Goal: Find specific page/section: Find specific page/section

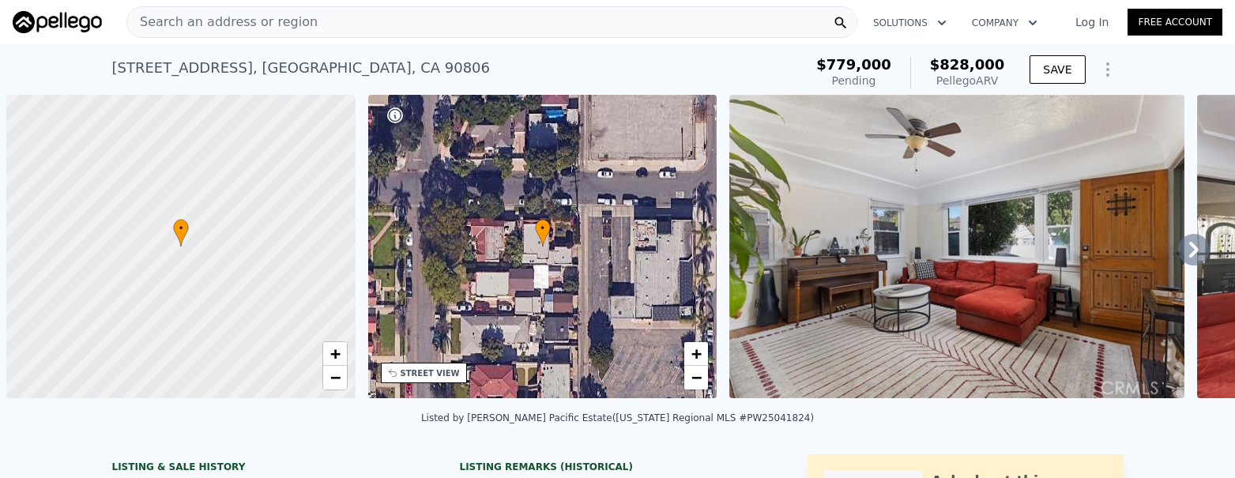
click at [359, 30] on div "Search an address or region" at bounding box center [491, 22] width 731 height 32
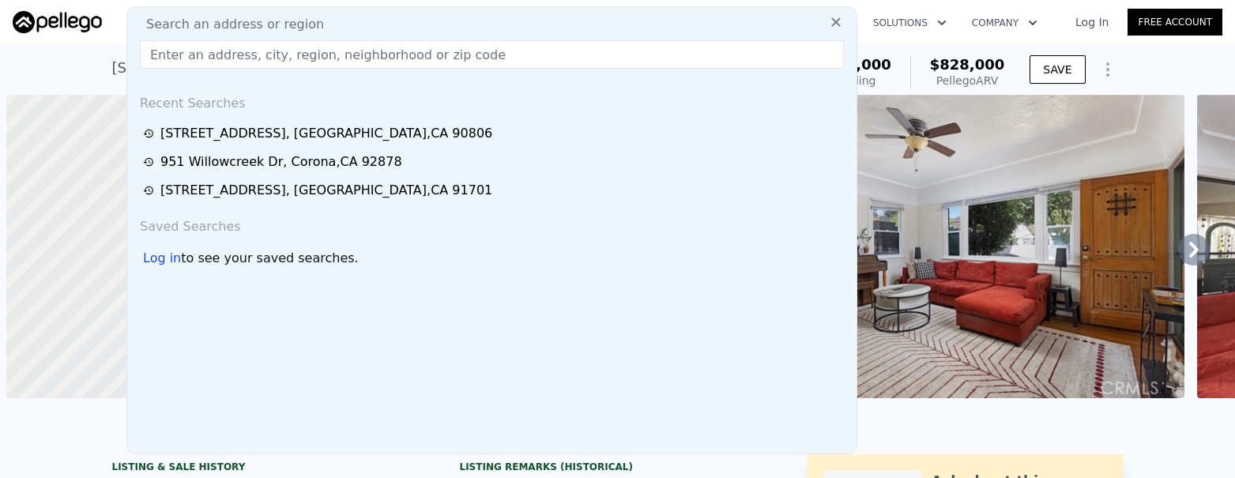
scroll to position [0, 6]
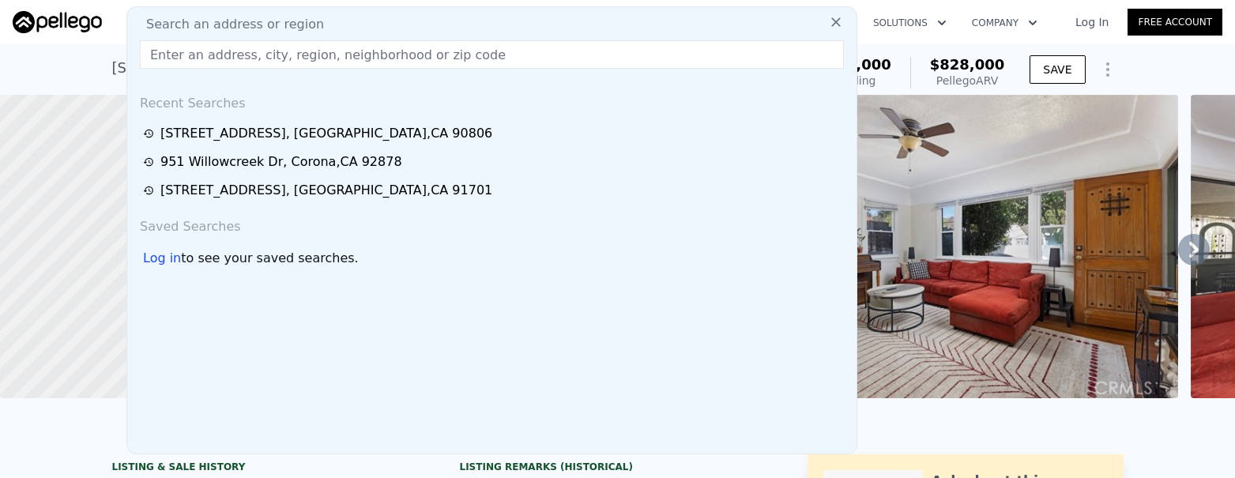
type input "[STREET_ADDRESS]"
type input "2"
drag, startPoint x: 373, startPoint y: 56, endPoint x: 233, endPoint y: 52, distance: 139.9
click at [233, 52] on input "[STREET_ADDRESS]" at bounding box center [492, 54] width 704 height 28
type input "3"
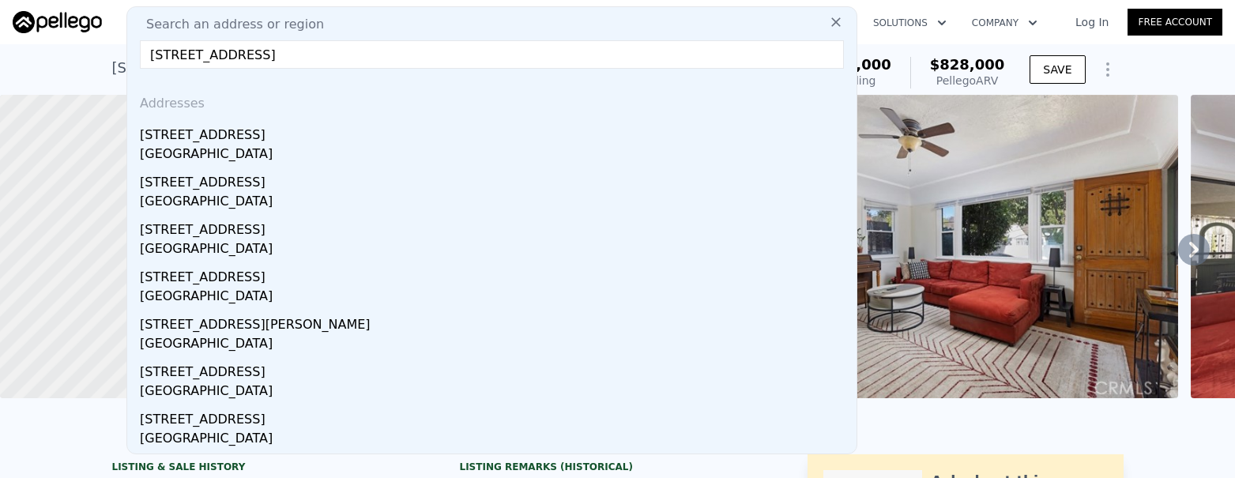
click at [213, 56] on input "[STREET_ADDRESS]" at bounding box center [492, 54] width 704 height 28
drag, startPoint x: 319, startPoint y: 58, endPoint x: 239, endPoint y: 55, distance: 79.8
click at [239, 55] on input "[STREET_ADDRESS]" at bounding box center [492, 54] width 704 height 28
click at [171, 54] on input "[STREET_ADDRESS]" at bounding box center [492, 54] width 704 height 28
click at [361, 56] on input "[STREET_ADDRESS]" at bounding box center [492, 54] width 704 height 28
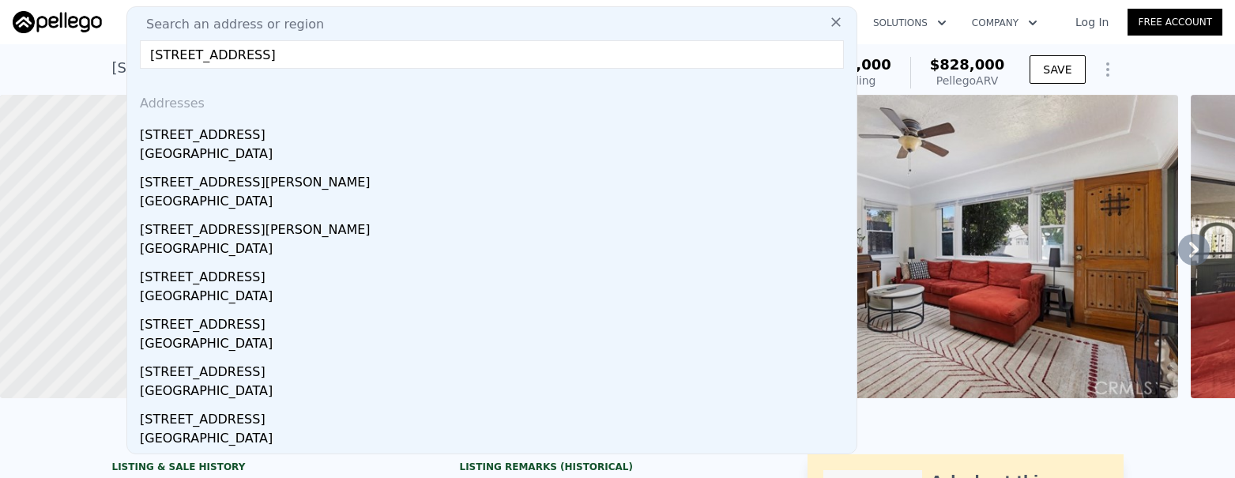
drag, startPoint x: 342, startPoint y: 56, endPoint x: 220, endPoint y: 54, distance: 121.7
click at [220, 54] on input "[STREET_ADDRESS]" at bounding box center [492, 54] width 704 height 28
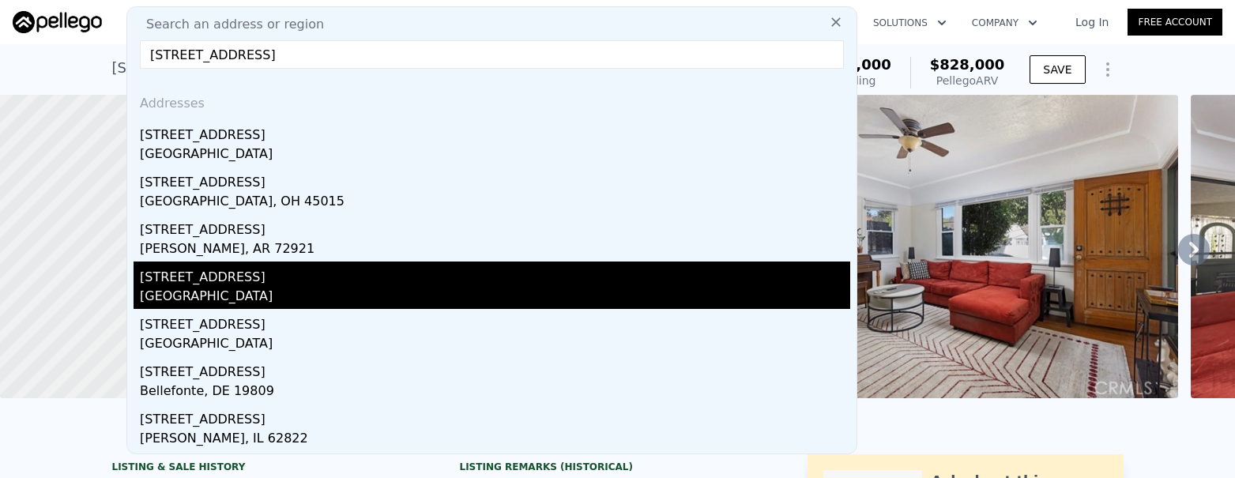
type input "[STREET_ADDRESS]"
click at [150, 298] on div "[GEOGRAPHIC_DATA]" at bounding box center [495, 298] width 710 height 22
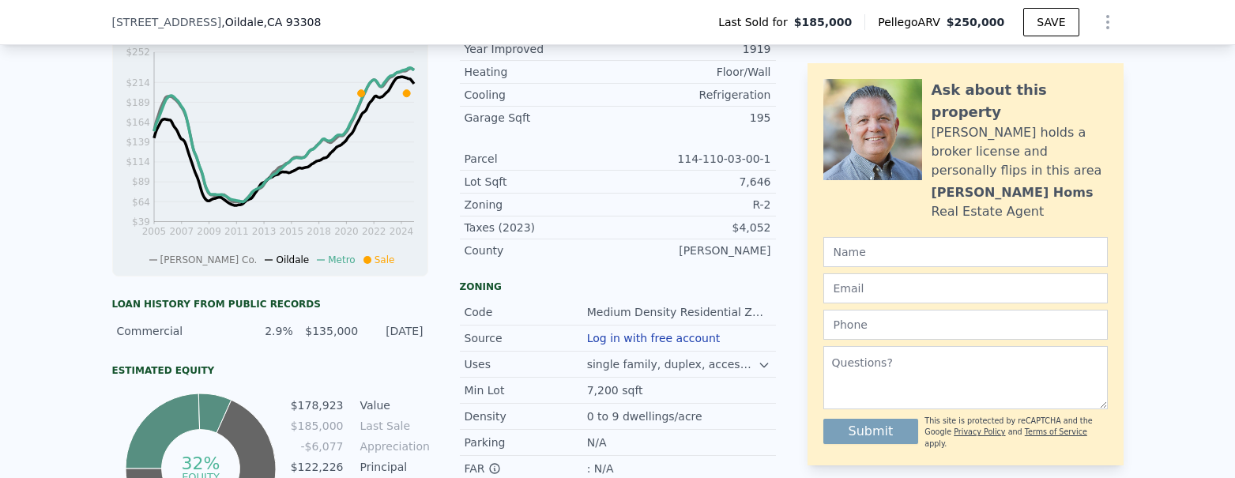
scroll to position [297, 0]
